Goal: Find specific page/section: Find specific page/section

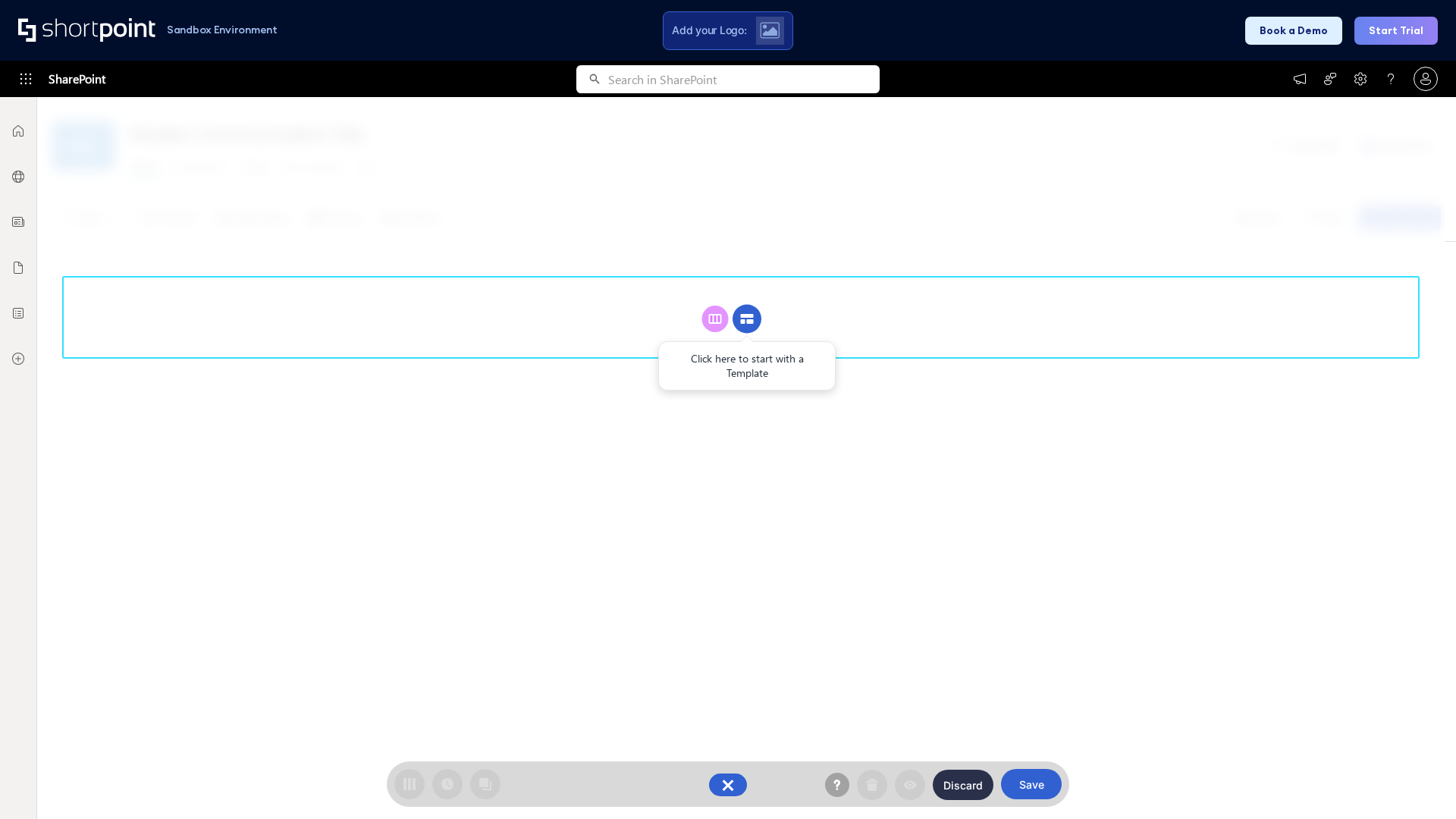
click at [747, 319] on circle at bounding box center [746, 319] width 29 height 29
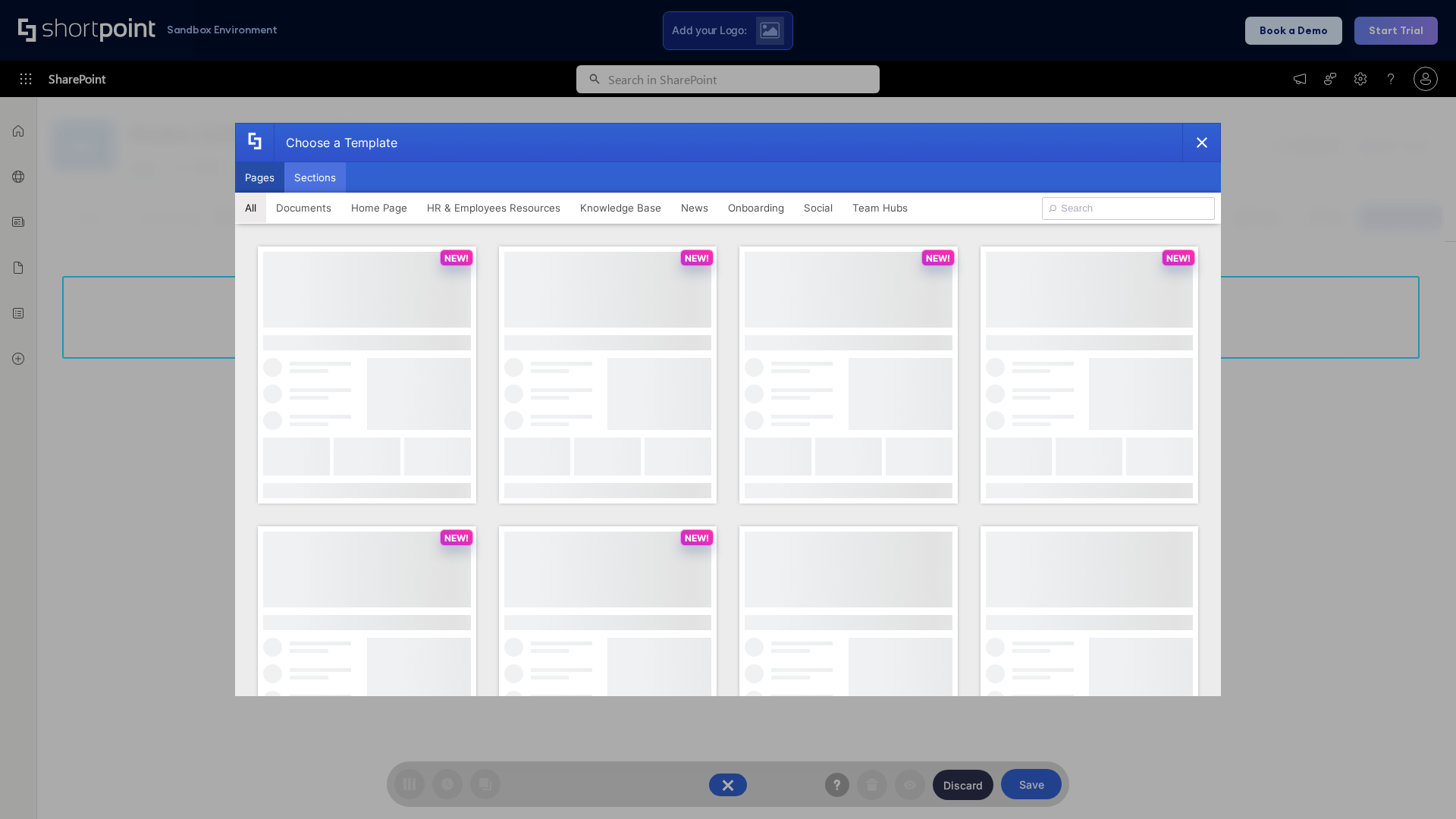
click at [315, 177] on button "Sections" at bounding box center [315, 177] width 61 height 30
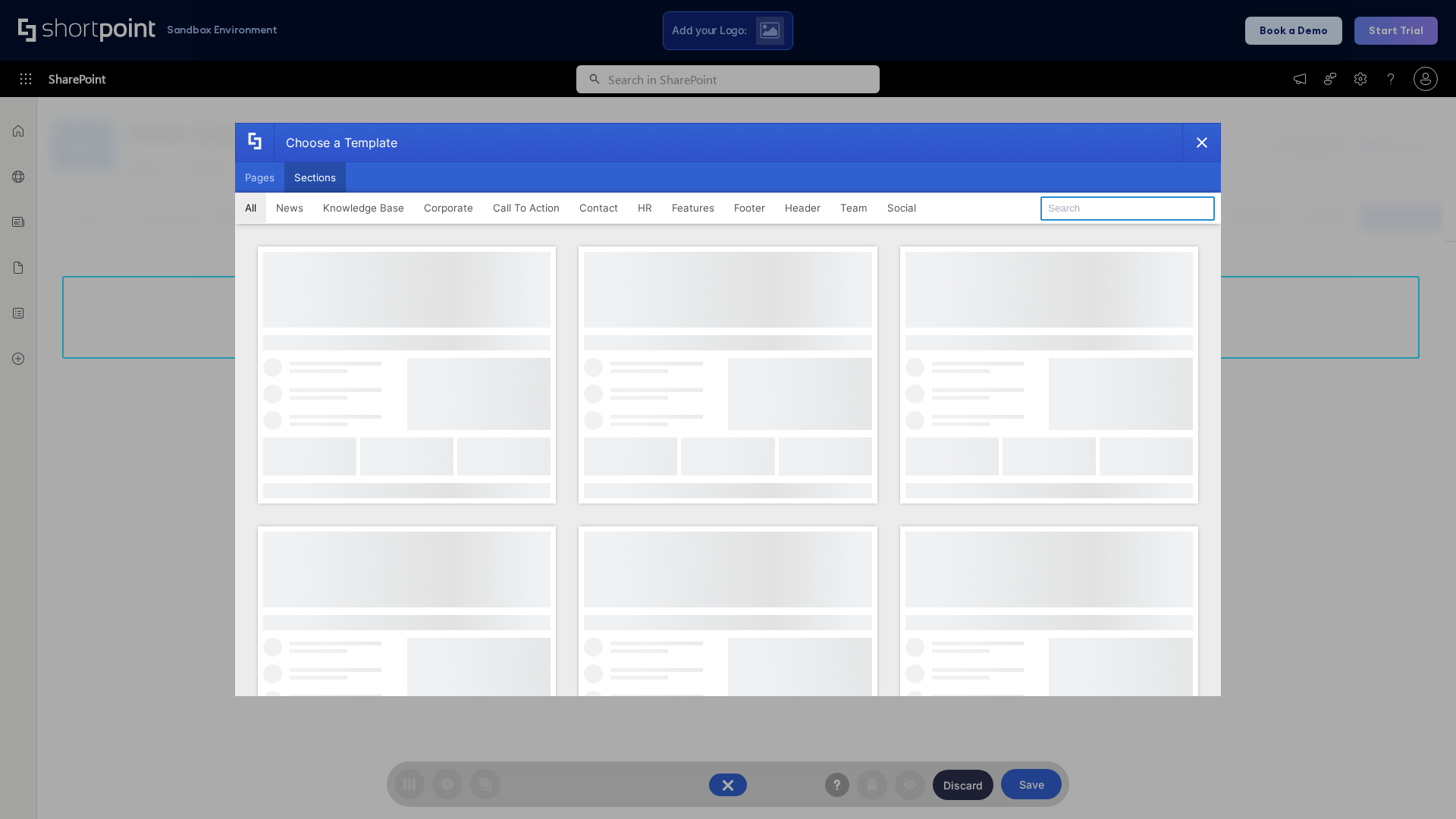
type input "HR Hub"
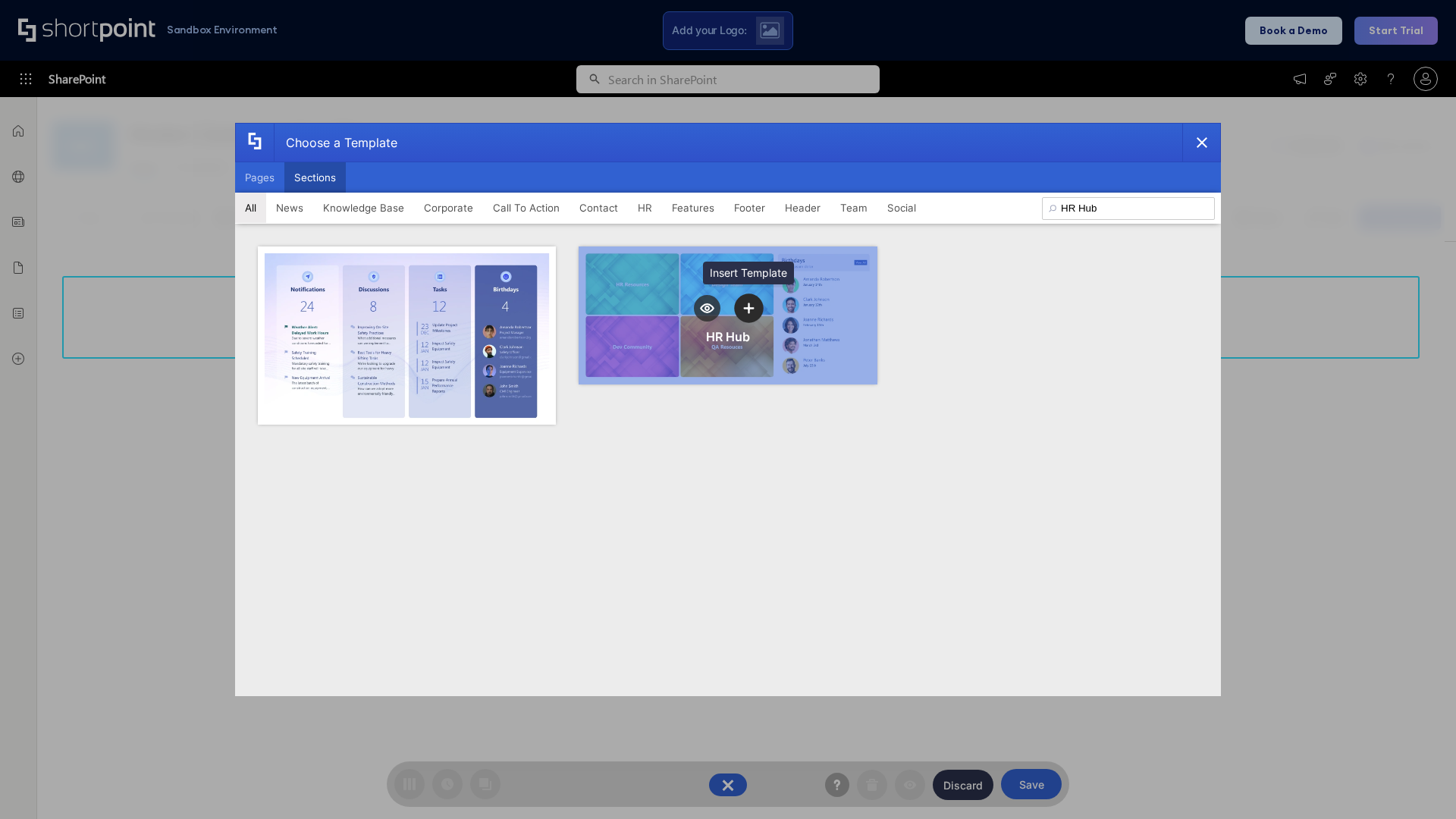
click at [748, 308] on icon "template selector" at bounding box center [748, 307] width 10 height 10
